Goal: Information Seeking & Learning: Learn about a topic

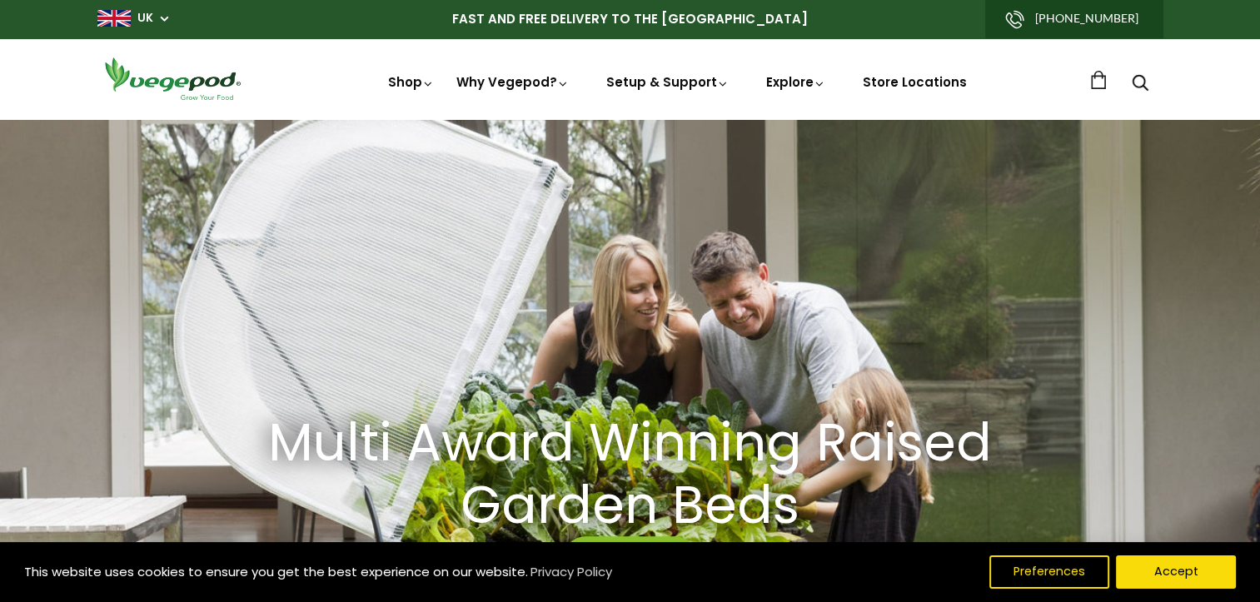
click at [1179, 551] on div "This website uses cookies to ensure you get the best experience on our website.…" at bounding box center [630, 572] width 1260 height 60
click at [1166, 577] on button "Accept" at bounding box center [1175, 571] width 127 height 35
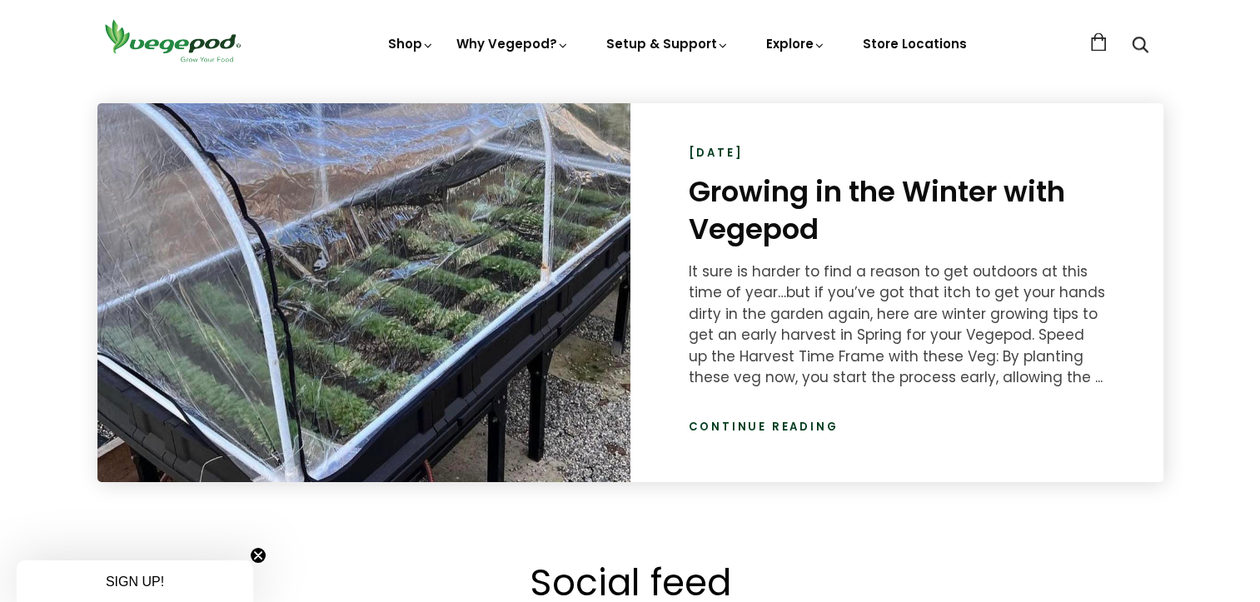
scroll to position [0, 1807]
click at [778, 425] on link "Continue reading" at bounding box center [763, 427] width 150 height 17
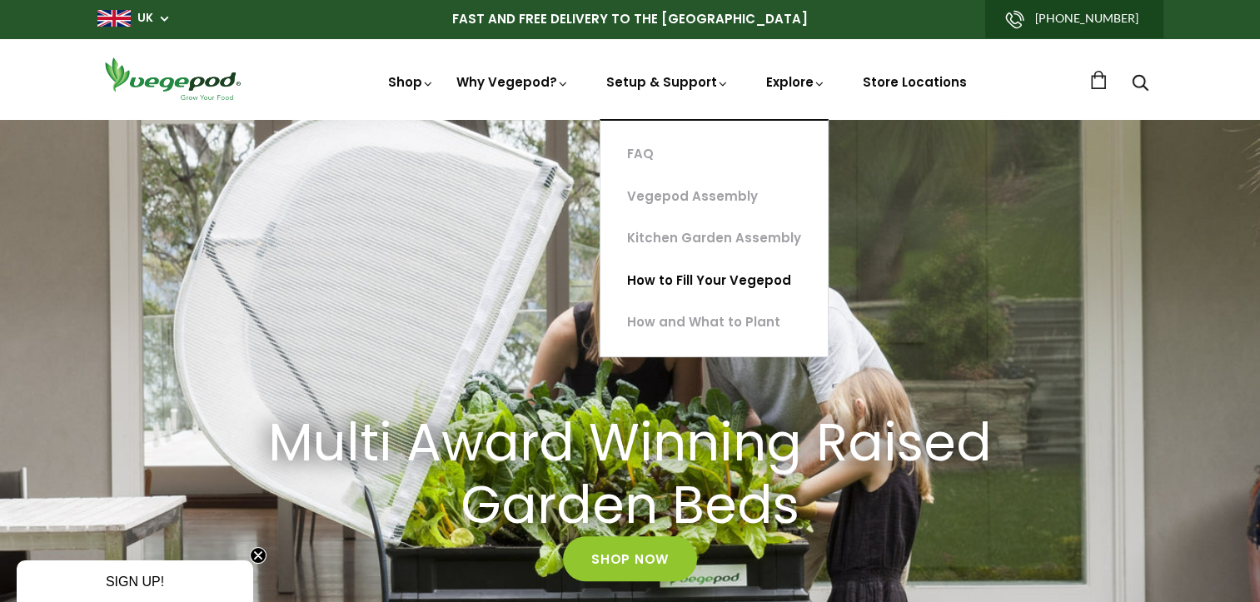
scroll to position [0, 301]
click at [726, 288] on link "How to Fill Your Vegepod" at bounding box center [713, 281] width 227 height 42
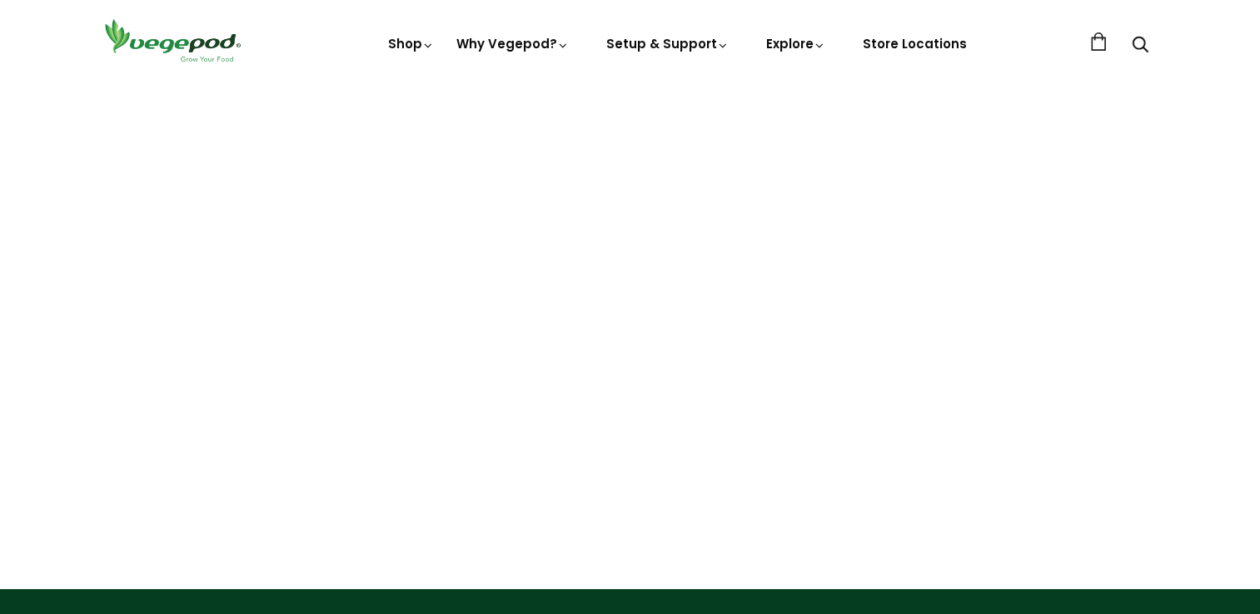
scroll to position [157, 0]
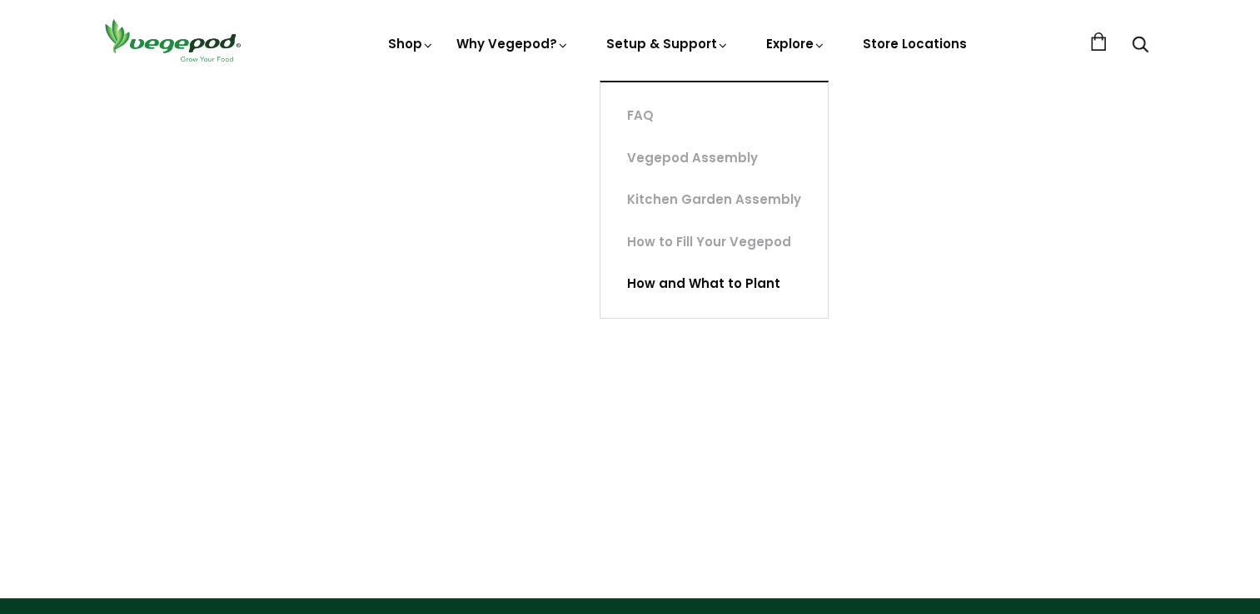
click at [695, 292] on link "How and What to Plant" at bounding box center [713, 284] width 227 height 42
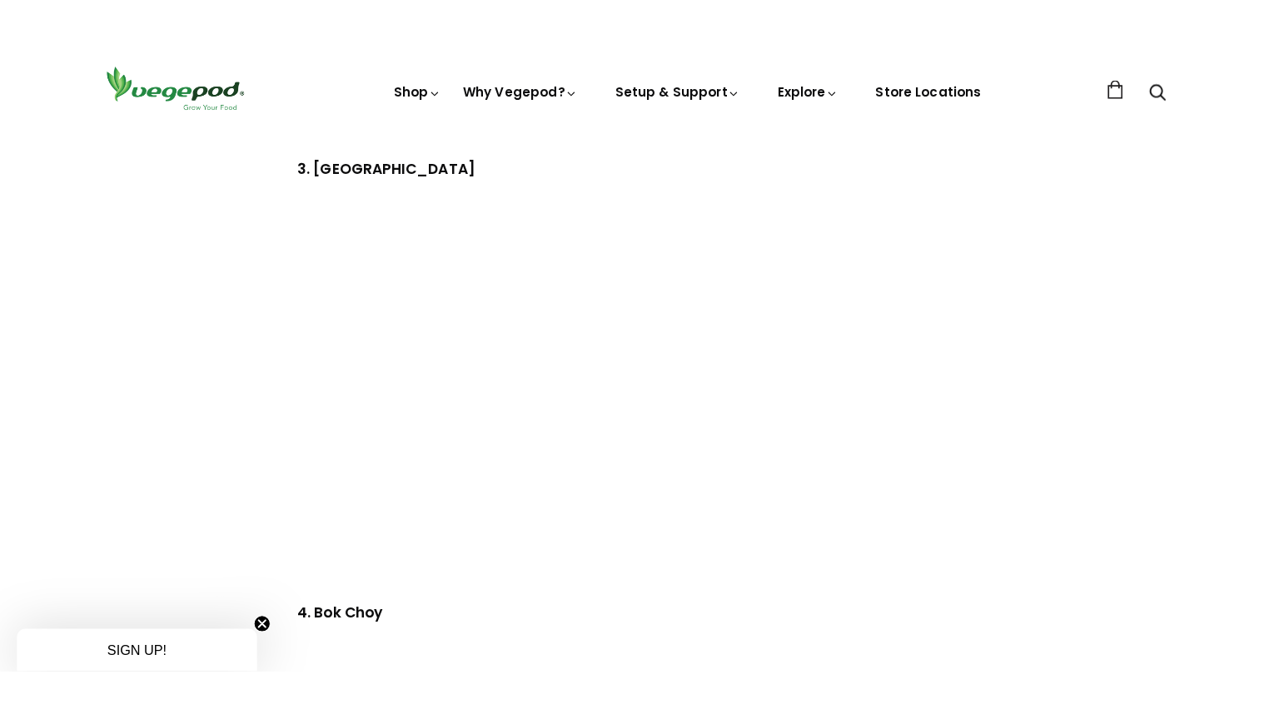
scroll to position [1881, 0]
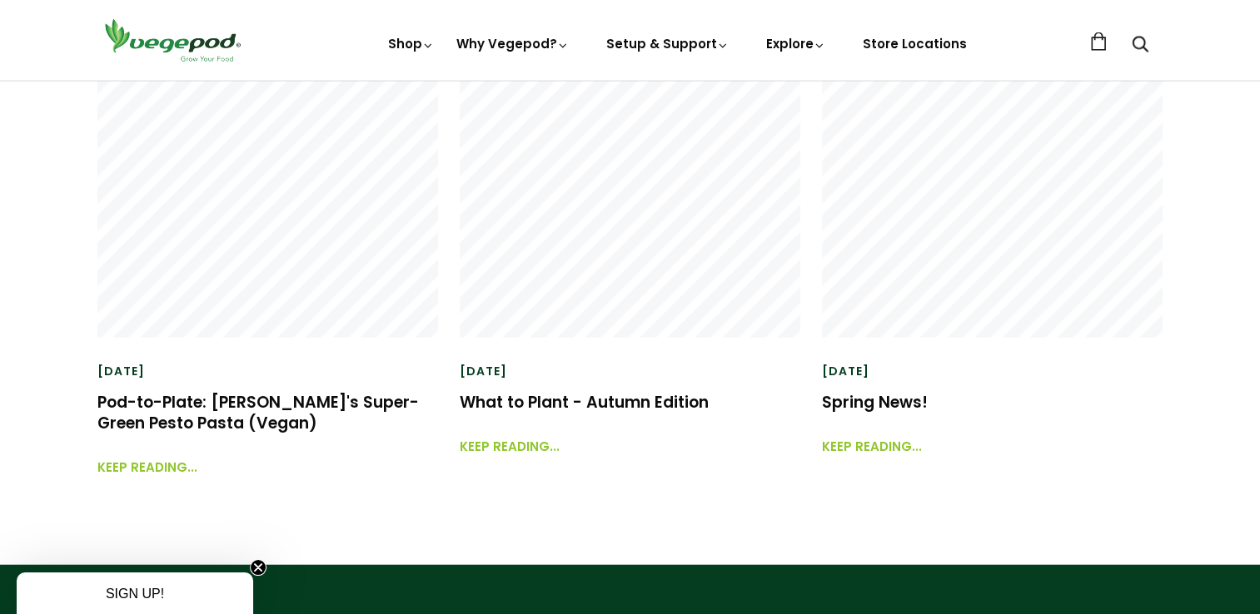
scroll to position [3899, 0]
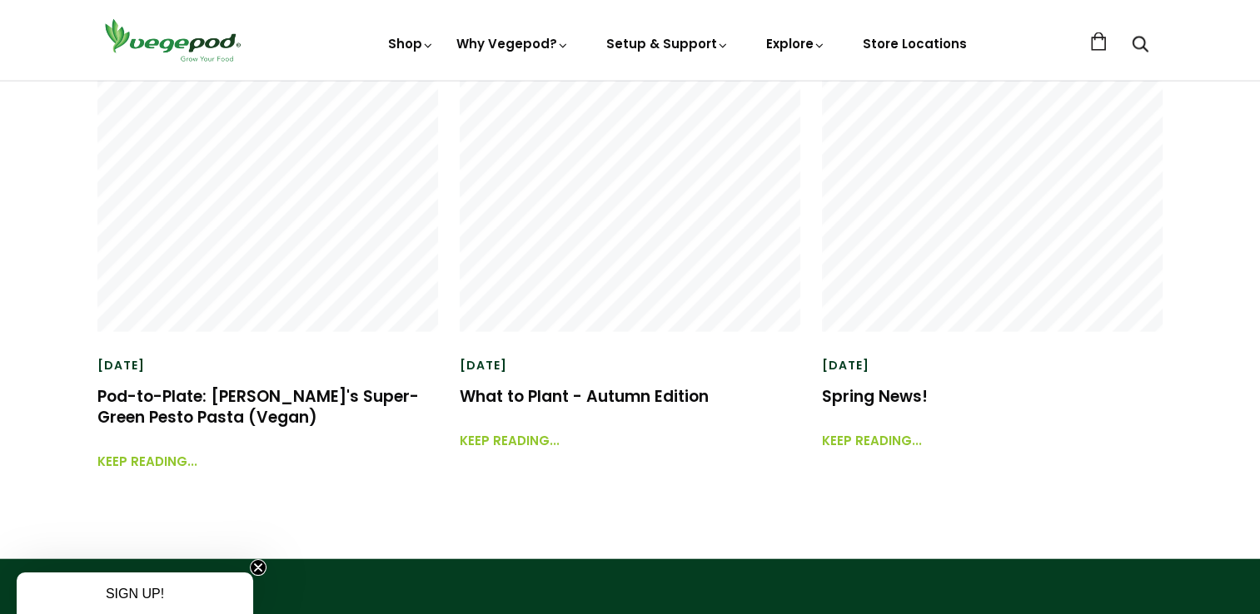
click at [665, 410] on div "October 20, 2023 What to Plant - Autumn Edition Keep reading..." at bounding box center [630, 404] width 341 height 95
click at [648, 397] on link "What to Plant - Autumn Edition" at bounding box center [584, 396] width 249 height 22
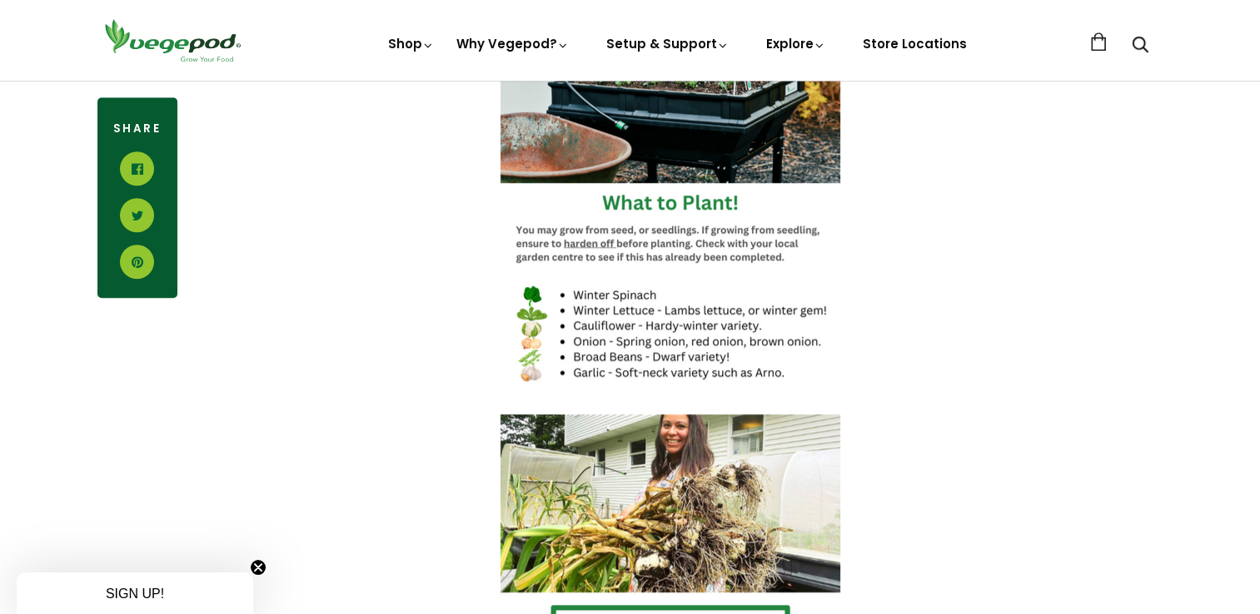
scroll to position [1286, 0]
